Goal: Check status: Check status

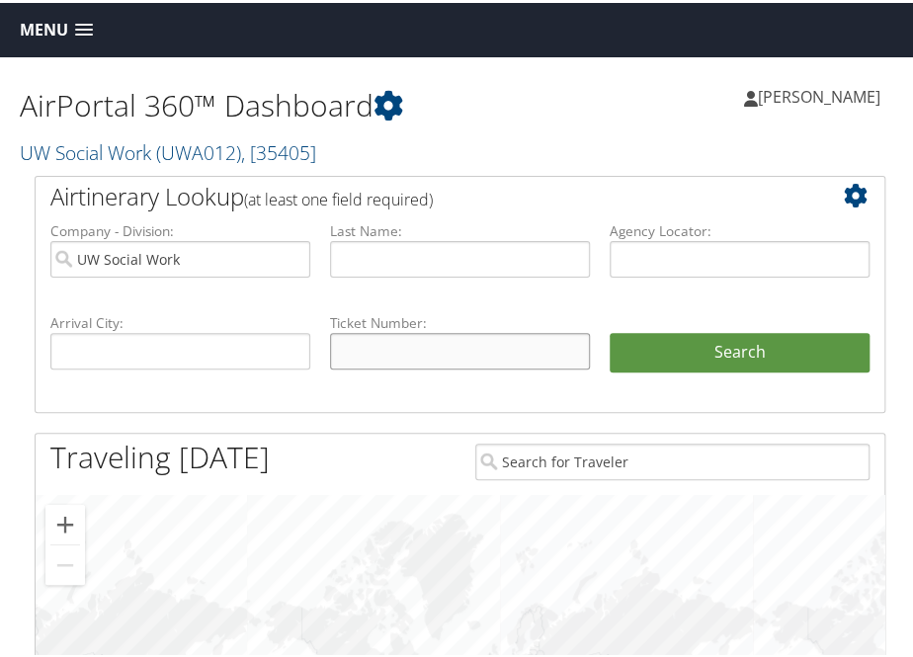
click at [354, 354] on input "text" at bounding box center [460, 348] width 260 height 37
paste input "89008979739013"
type input "89008979739013"
click at [609, 330] on button "Search" at bounding box center [739, 350] width 260 height 40
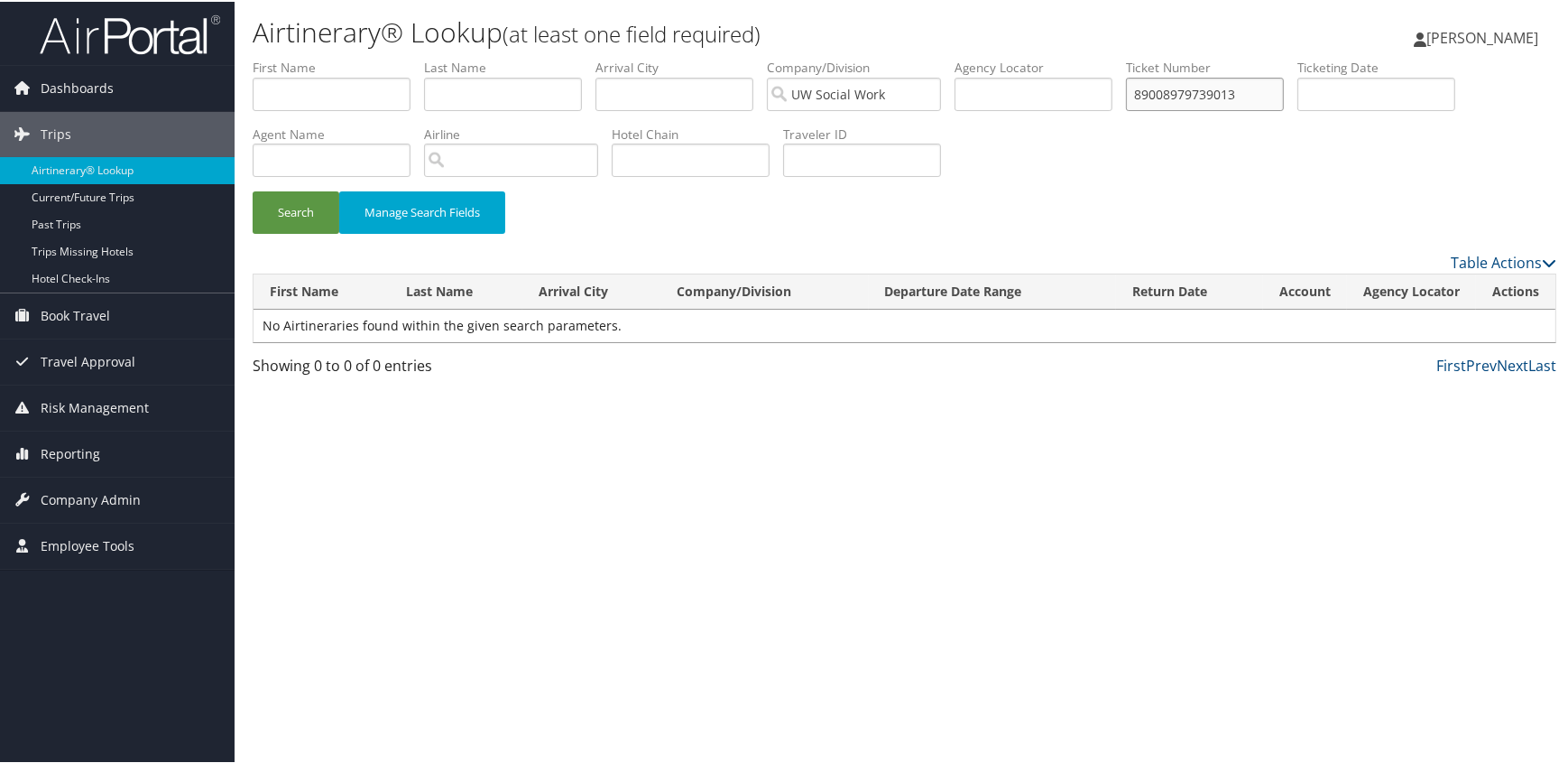
click at [833, 91] on input "89008979739013" at bounding box center [1205, 92] width 158 height 34
click at [833, 92] on input "89008979739013" at bounding box center [1205, 92] width 158 height 34
click at [253, 189] on button "Search" at bounding box center [296, 210] width 87 height 42
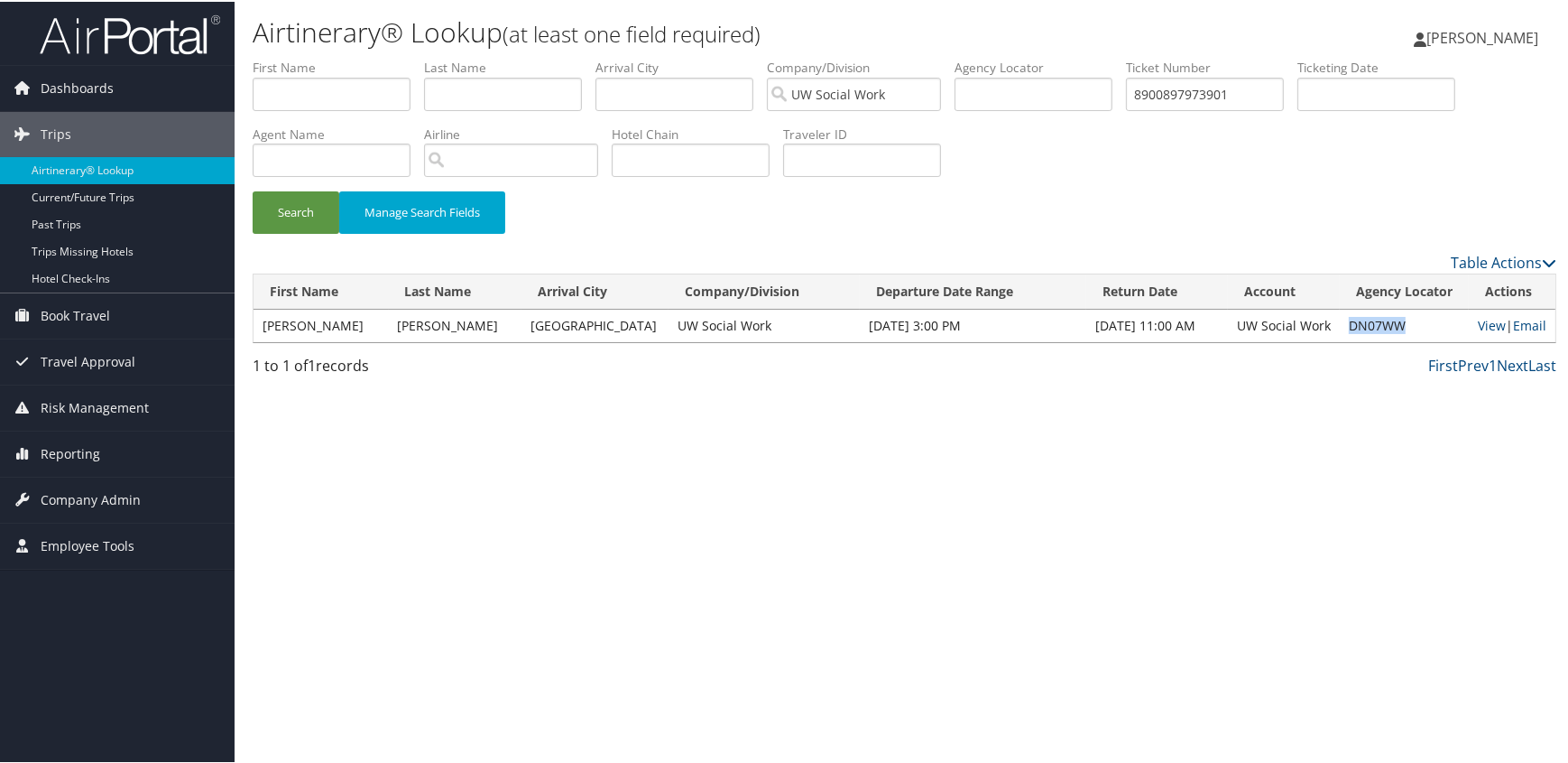
drag, startPoint x: 1401, startPoint y: 321, endPoint x: 1333, endPoint y: 325, distance: 68.1
click at [833, 325] on td "DN07WW" at bounding box center [1404, 324] width 129 height 33
copy td "DN07WW"
click at [833, 89] on input "8900897973901" at bounding box center [1205, 92] width 158 height 34
drag, startPoint x: 1252, startPoint y: 89, endPoint x: 820, endPoint y: 86, distance: 432.0
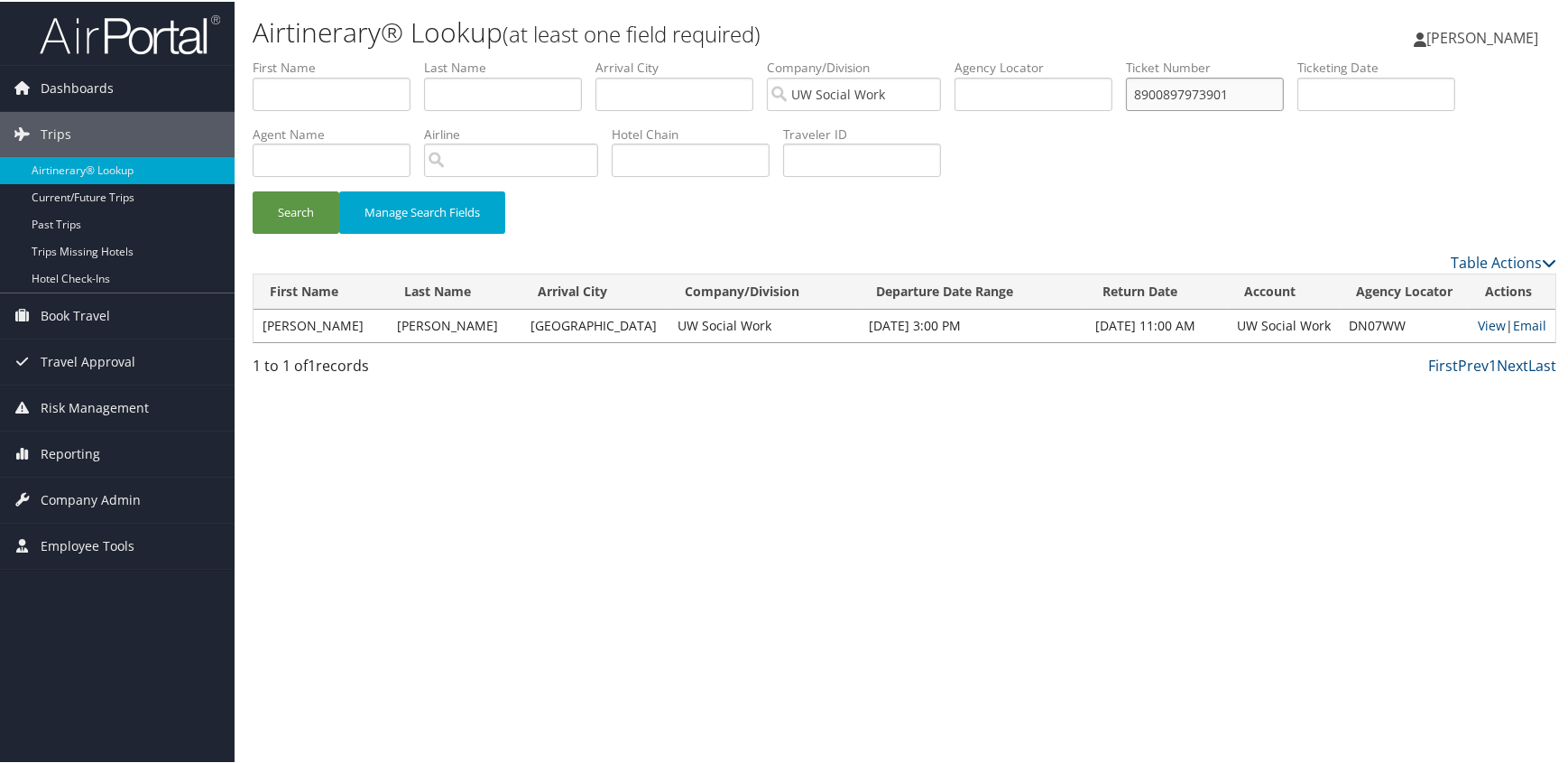
click at [820, 57] on ul "First Name Last Name Departure City Arrival City Company/Division UW Social Wor…" at bounding box center [904, 57] width 1303 height 0
paste input "98502"
click at [253, 189] on button "Search" at bounding box center [296, 210] width 87 height 42
drag, startPoint x: 1387, startPoint y: 321, endPoint x: 1332, endPoint y: 318, distance: 55.1
click at [833, 319] on td "DN2HFL" at bounding box center [1404, 324] width 129 height 33
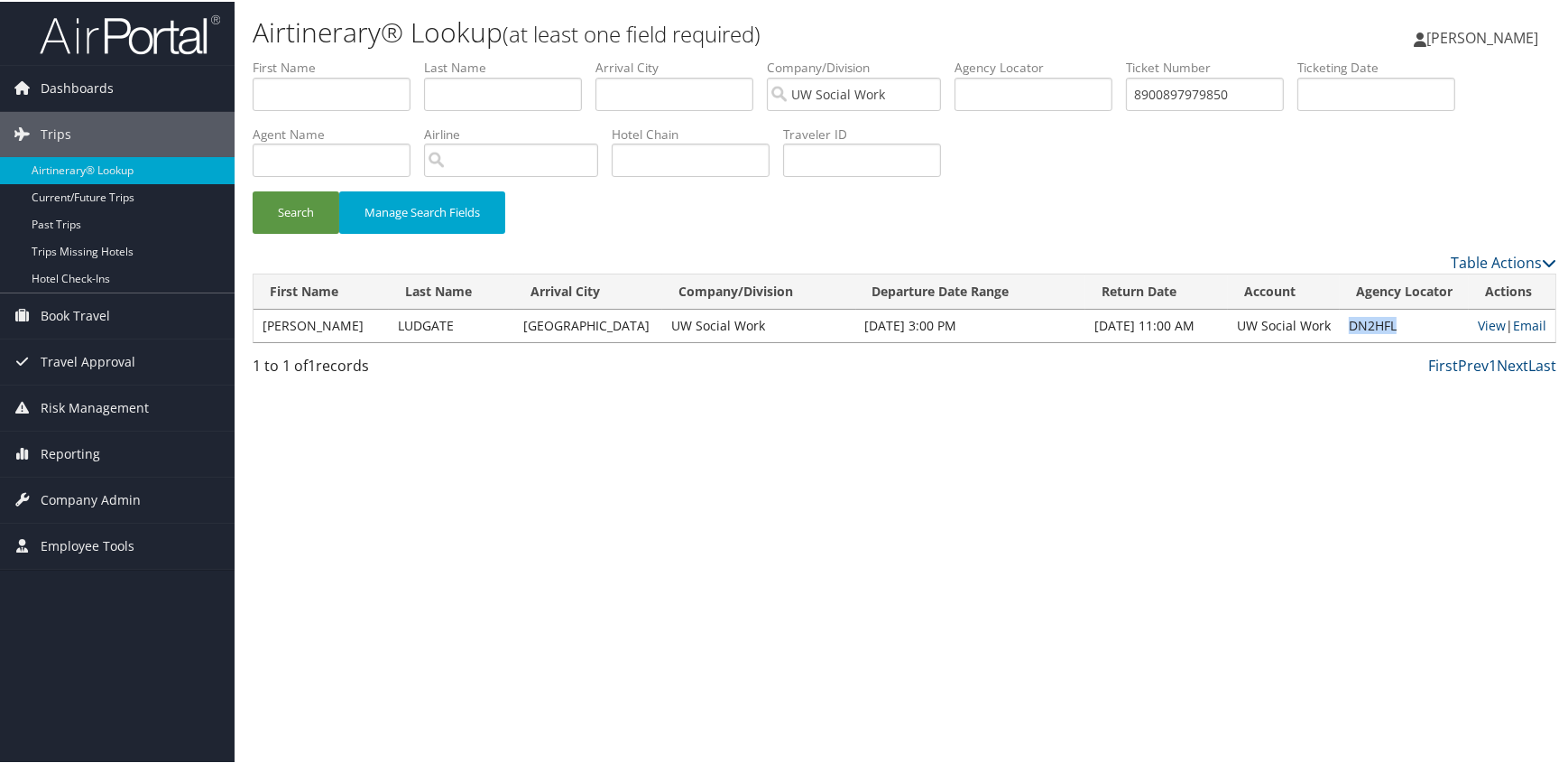
copy td "DN2HFL"
click at [695, 533] on div "Airtinerary® Lookup (at least one field required) [PERSON_NAME] [PERSON_NAME] M…" at bounding box center [904, 381] width 1340 height 763
click at [833, 92] on input "8900897979850" at bounding box center [1205, 92] width 158 height 34
drag, startPoint x: 1249, startPoint y: 88, endPoint x: 842, endPoint y: 90, distance: 407.0
click at [833, 57] on ul "First Name Last Name Departure City Arrival City Company/Division UW Social Wor…" at bounding box center [904, 57] width 1303 height 0
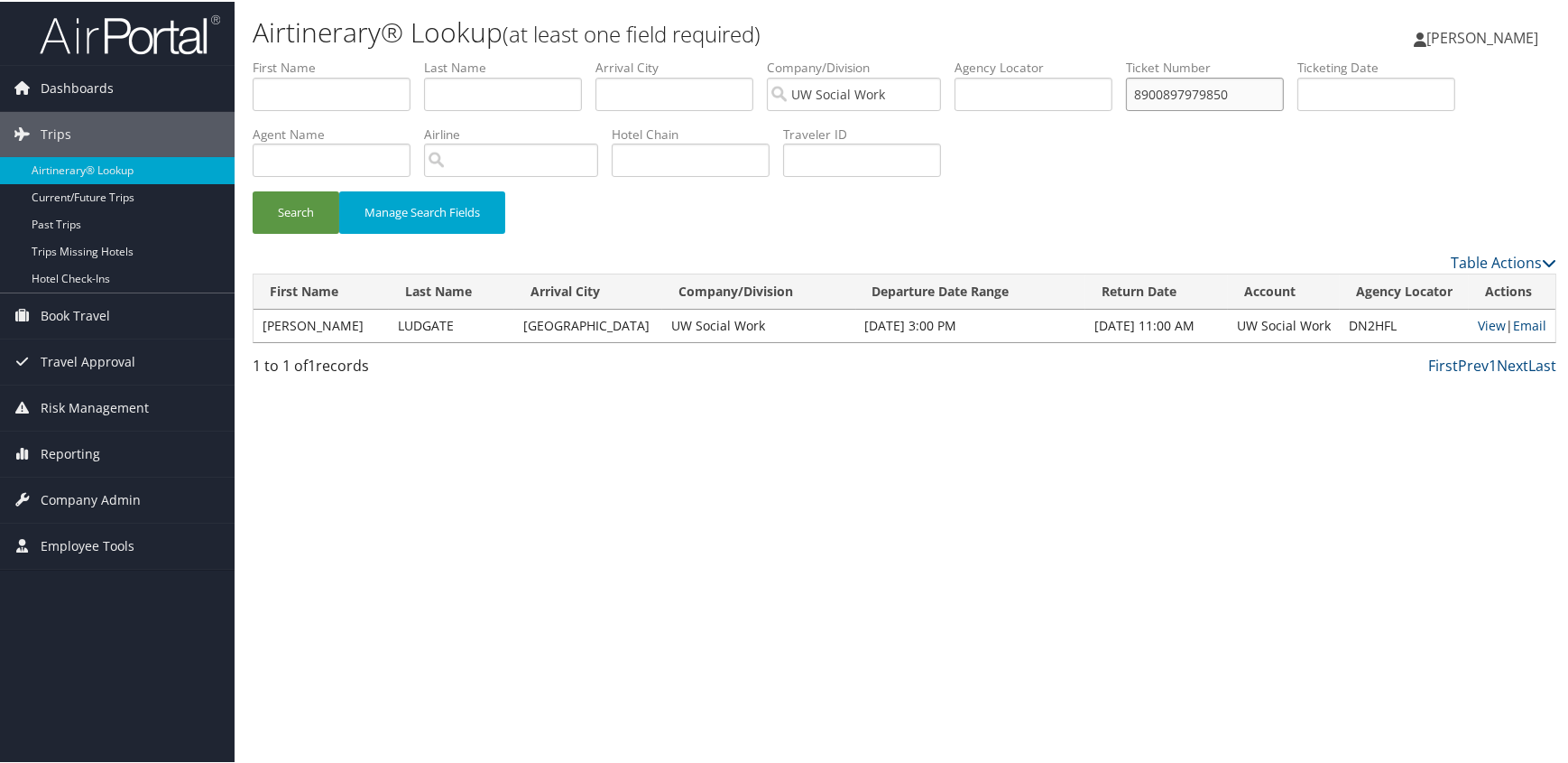
paste input "686"
type input "8900897979868"
click at [253, 189] on button "Search" at bounding box center [296, 210] width 87 height 42
drag, startPoint x: 1386, startPoint y: 317, endPoint x: 1335, endPoint y: 326, distance: 51.8
click at [833, 326] on td "DN2KQ7" at bounding box center [1404, 324] width 129 height 33
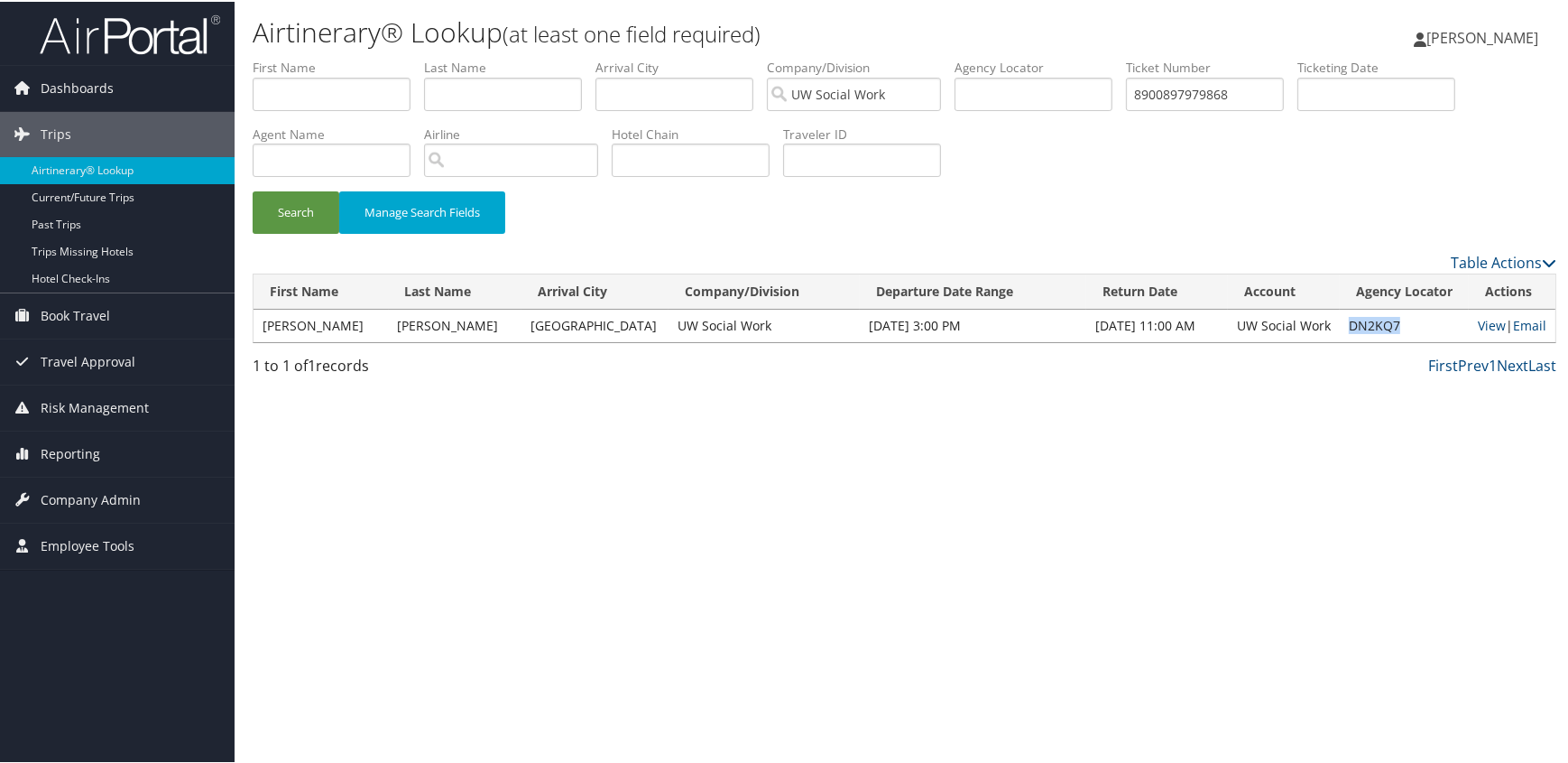
copy td "DN2KQ7"
click at [699, 599] on div "Airtinerary® Lookup (at least one field required) [PERSON_NAME] [PERSON_NAME] M…" at bounding box center [904, 381] width 1340 height 763
